Goal: Task Accomplishment & Management: Manage account settings

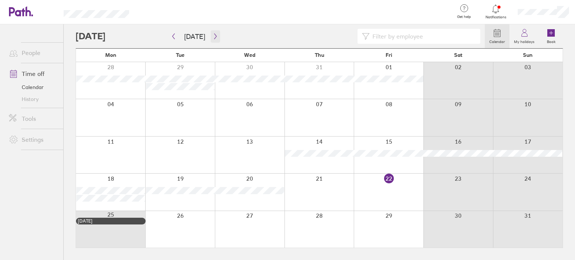
click at [213, 37] on icon "button" at bounding box center [216, 36] width 6 height 6
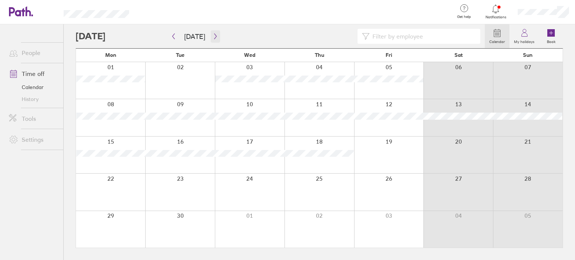
click at [213, 37] on icon "button" at bounding box center [216, 36] width 6 height 6
click at [214, 34] on icon "button" at bounding box center [215, 37] width 2 height 6
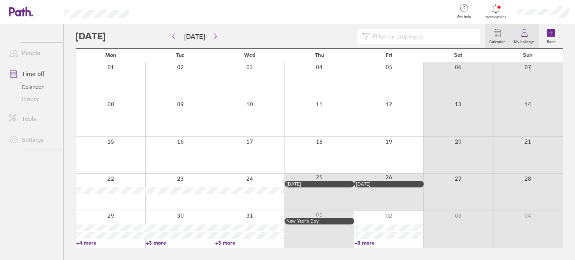
click at [524, 32] on icon at bounding box center [524, 32] width 9 height 9
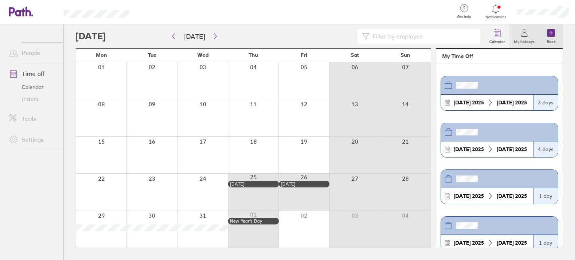
click at [552, 32] on icon at bounding box center [550, 32] width 7 height 7
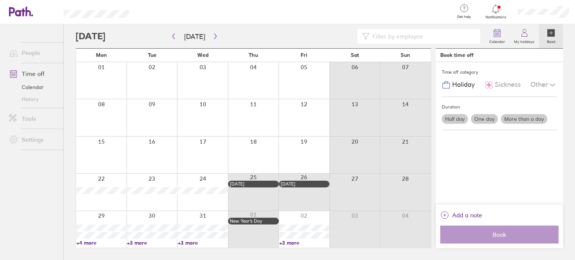
click at [458, 85] on span "Holiday" at bounding box center [463, 85] width 22 height 8
click at [526, 34] on icon at bounding box center [524, 32] width 9 height 9
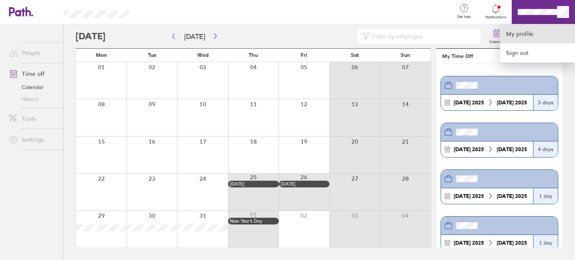
click at [514, 33] on link "My profile" at bounding box center [537, 33] width 75 height 19
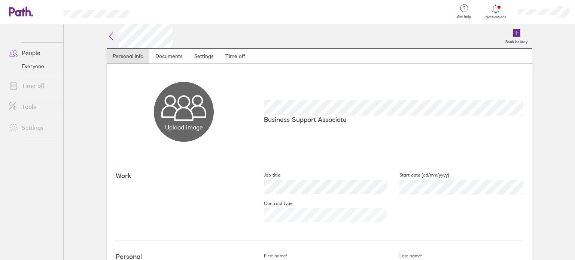
click at [33, 86] on link "Time off" at bounding box center [33, 85] width 60 height 15
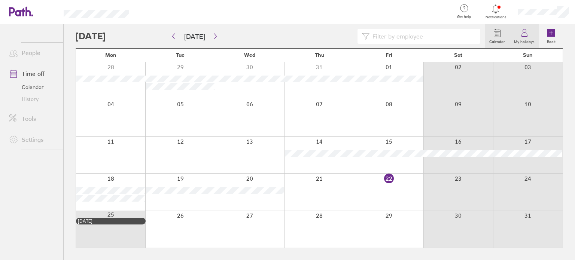
click at [524, 36] on icon at bounding box center [524, 32] width 9 height 9
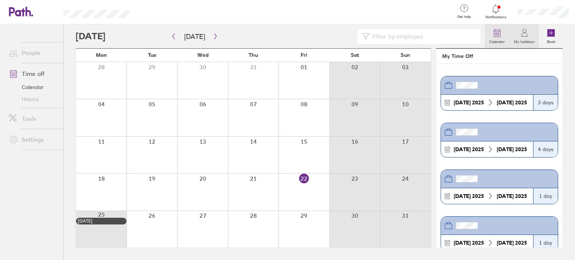
click at [497, 31] on icon at bounding box center [497, 31] width 6 height 0
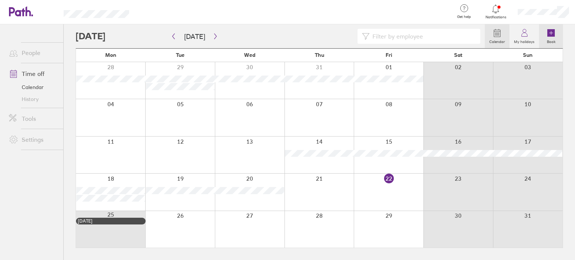
click at [551, 34] on icon at bounding box center [551, 32] width 0 height 3
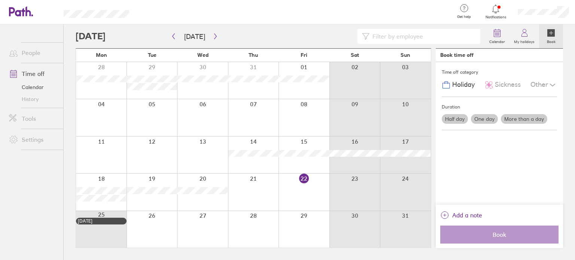
click at [552, 84] on icon at bounding box center [552, 84] width 9 height 9
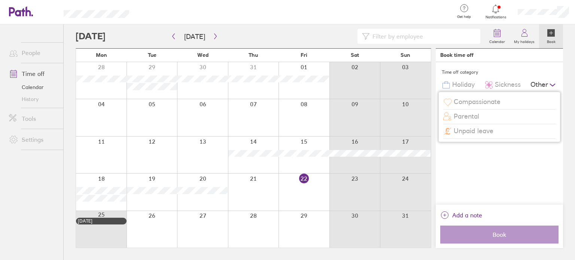
click at [553, 84] on icon at bounding box center [552, 84] width 9 height 9
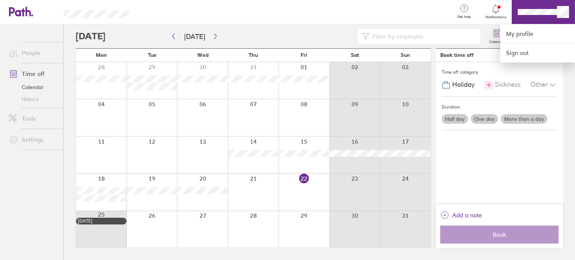
click at [533, 13] on div at bounding box center [287, 130] width 575 height 260
click at [534, 33] on link "My profile" at bounding box center [537, 33] width 75 height 19
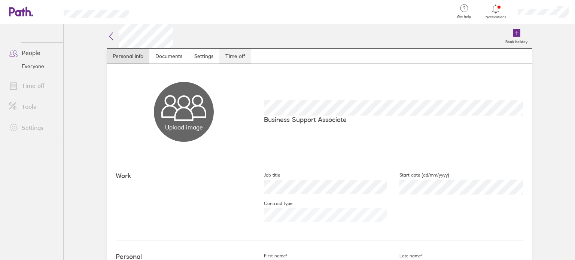
click at [232, 55] on link "Time off" at bounding box center [234, 56] width 31 height 15
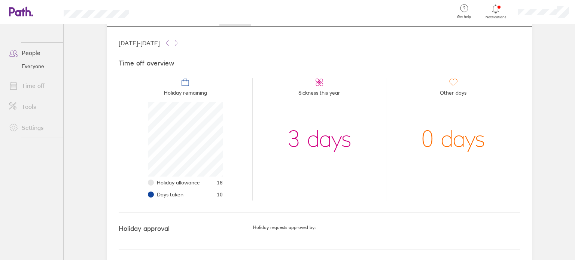
scroll to position [39, 0]
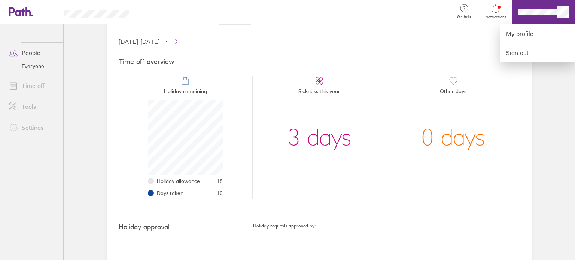
drag, startPoint x: 544, startPoint y: 74, endPoint x: 541, endPoint y: 72, distance: 4.3
click at [544, 74] on div at bounding box center [287, 130] width 575 height 260
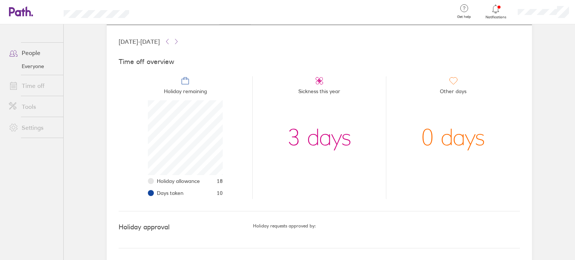
click at [37, 85] on link "Time off" at bounding box center [33, 85] width 60 height 15
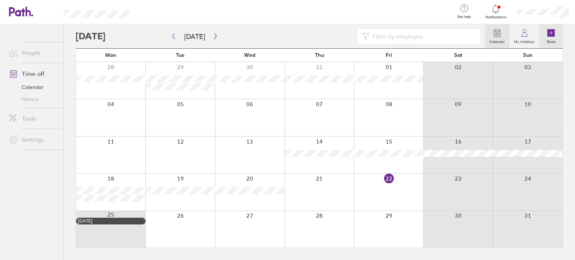
click at [551, 31] on icon at bounding box center [550, 32] width 7 height 7
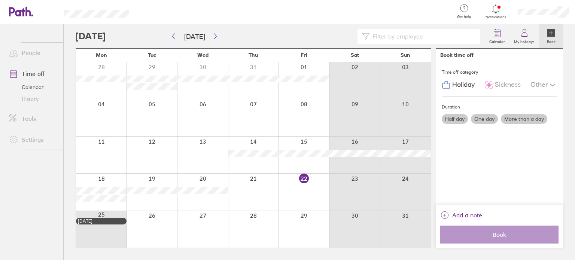
click at [517, 119] on label "More than a day" at bounding box center [524, 119] width 46 height 10
click at [0, 0] on input "More than a day" at bounding box center [0, 0] width 0 height 0
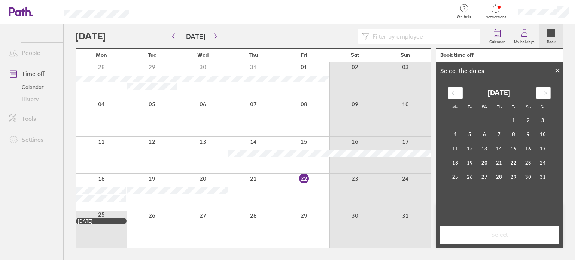
click at [542, 92] on icon "Move forward to switch to the next month." at bounding box center [543, 92] width 7 height 7
click at [542, 93] on icon "Move forward to switch to the next month." at bounding box center [543, 92] width 7 height 7
click at [542, 93] on icon "Move forward to switch to the next month." at bounding box center [543, 93] width 6 height 4
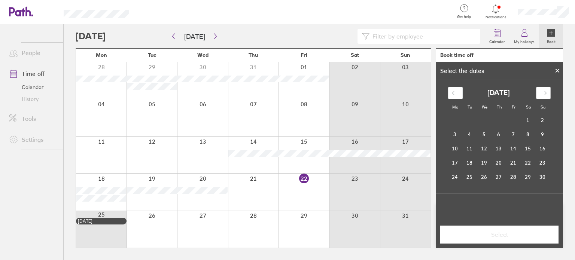
click at [542, 93] on icon "Move forward to switch to the next month." at bounding box center [543, 93] width 6 height 4
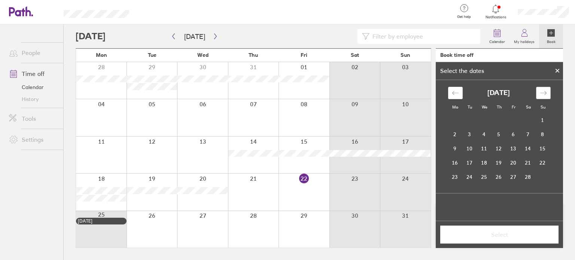
click at [542, 93] on icon "Move forward to switch to the next month." at bounding box center [543, 93] width 6 height 4
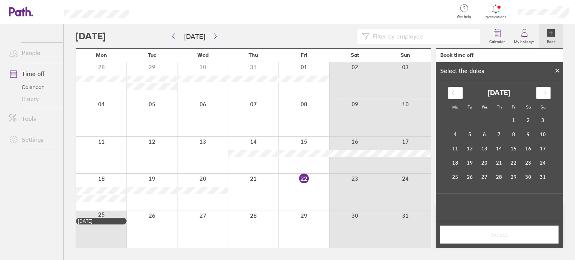
click at [542, 93] on icon "Move forward to switch to the next month." at bounding box center [543, 93] width 6 height 4
click at [455, 175] on td "29" at bounding box center [455, 177] width 15 height 14
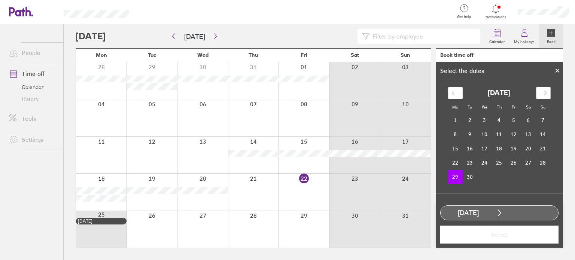
click at [544, 92] on div "Move forward to switch to the next month." at bounding box center [543, 93] width 15 height 12
click at [510, 133] on td "10" at bounding box center [514, 134] width 15 height 14
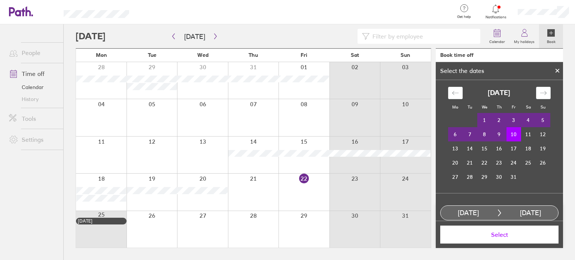
click at [499, 235] on span "Select" at bounding box center [500, 234] width 108 height 7
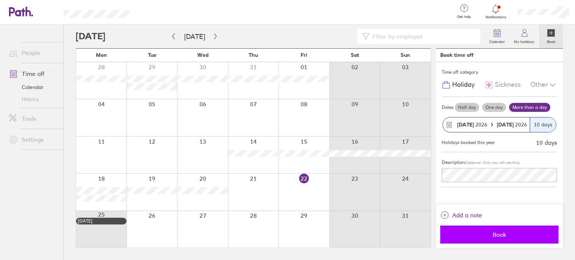
click at [499, 234] on span "Book" at bounding box center [500, 234] width 108 height 7
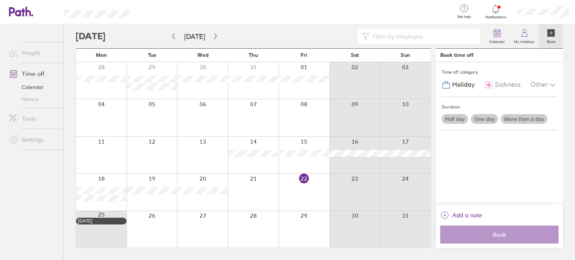
click at [467, 86] on span "Holiday" at bounding box center [463, 85] width 22 height 8
click at [214, 36] on icon "button" at bounding box center [216, 36] width 6 height 6
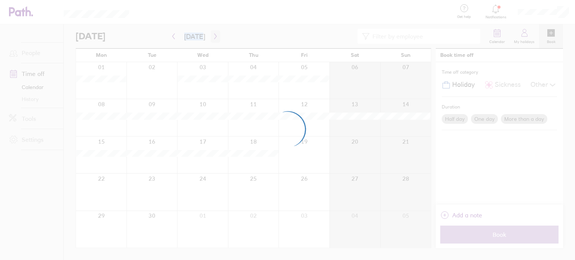
click at [214, 36] on div at bounding box center [287, 130] width 575 height 260
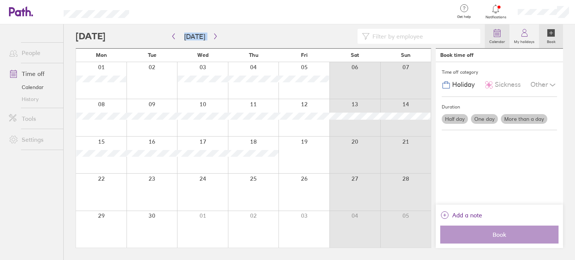
click at [499, 33] on icon at bounding box center [497, 32] width 9 height 9
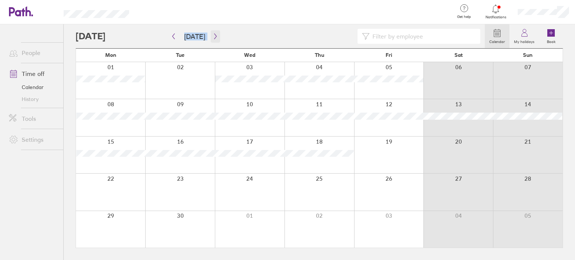
click at [214, 36] on icon "button" at bounding box center [215, 37] width 2 height 6
click at [552, 33] on icon at bounding box center [551, 33] width 3 height 0
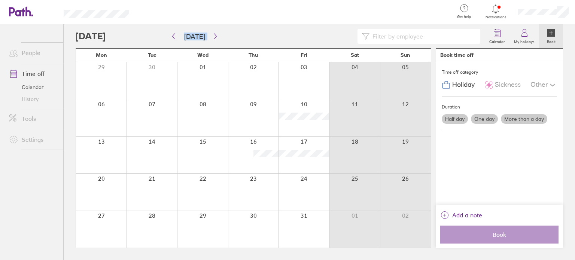
click at [455, 83] on span "Holiday" at bounding box center [463, 85] width 22 height 8
click at [514, 119] on label "More than a day" at bounding box center [524, 119] width 46 height 10
click at [0, 0] on input "More than a day" at bounding box center [0, 0] width 0 height 0
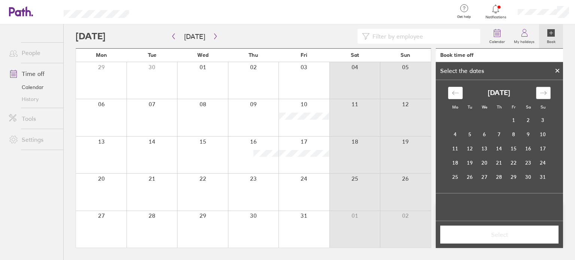
click at [543, 89] on icon "Move forward to switch to the next month." at bounding box center [543, 92] width 7 height 7
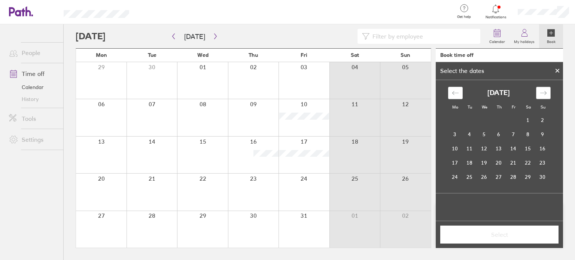
click at [543, 89] on icon "Move forward to switch to the next month." at bounding box center [543, 92] width 7 height 7
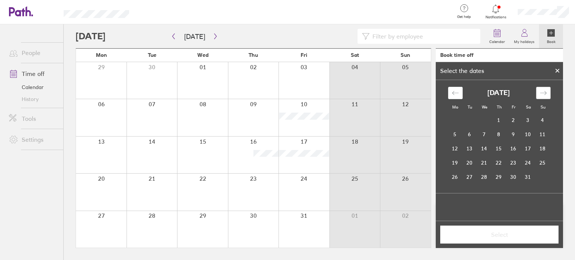
click at [543, 89] on icon "Move forward to switch to the next month." at bounding box center [543, 92] width 7 height 7
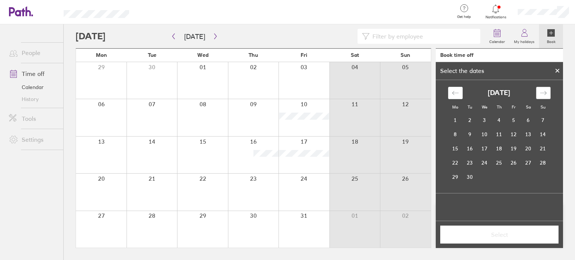
click at [543, 89] on icon "Move forward to switch to the next month." at bounding box center [543, 92] width 7 height 7
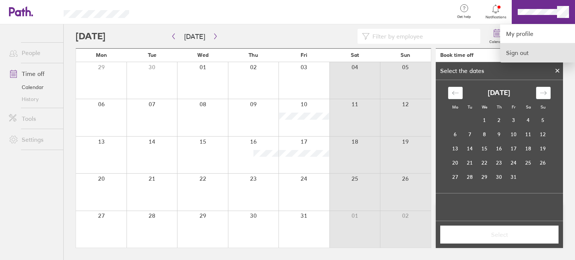
click at [527, 55] on link "Sign out" at bounding box center [537, 52] width 75 height 19
